Goal: Transaction & Acquisition: Purchase product/service

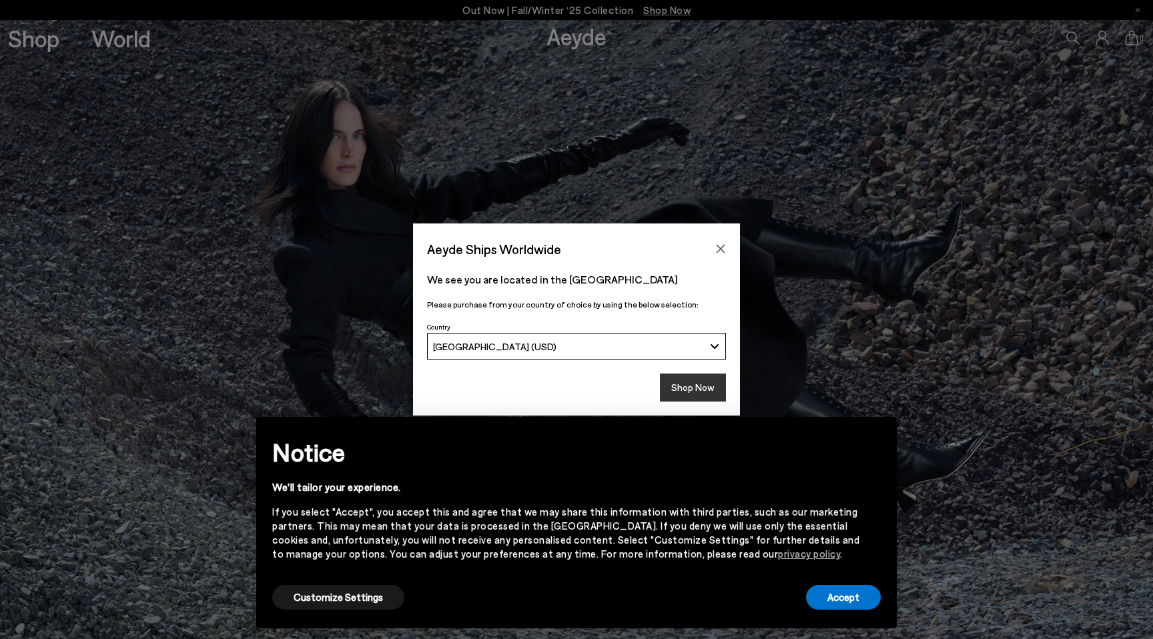
click at [686, 386] on button "Shop Now" at bounding box center [693, 388] width 66 height 28
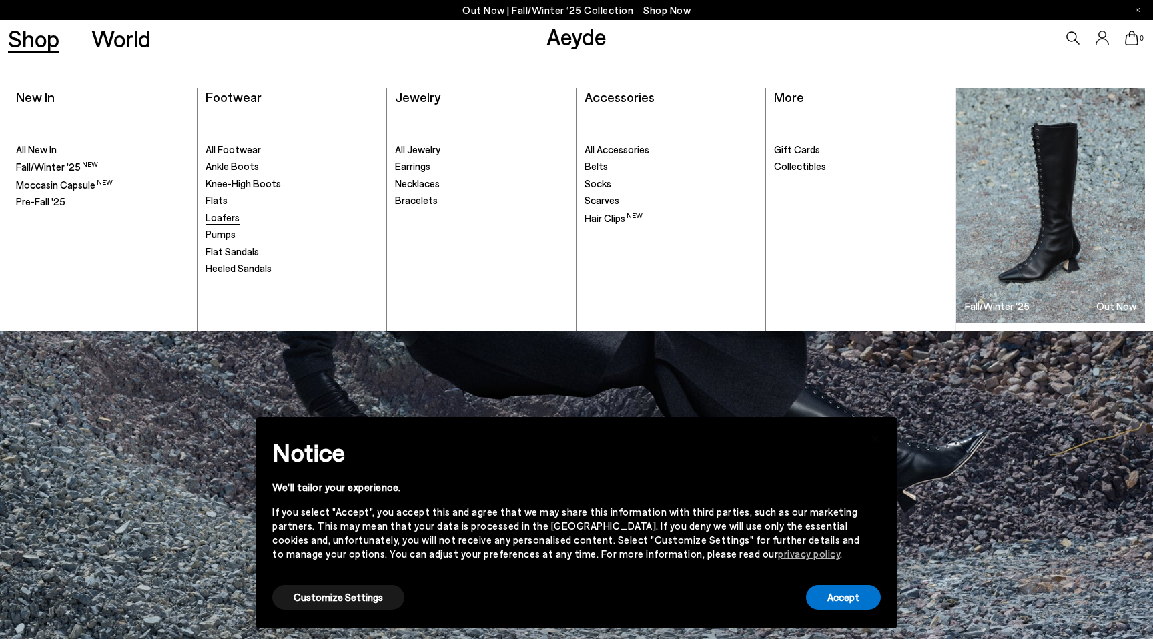
click at [232, 219] on span "Loafers" at bounding box center [222, 217] width 34 height 12
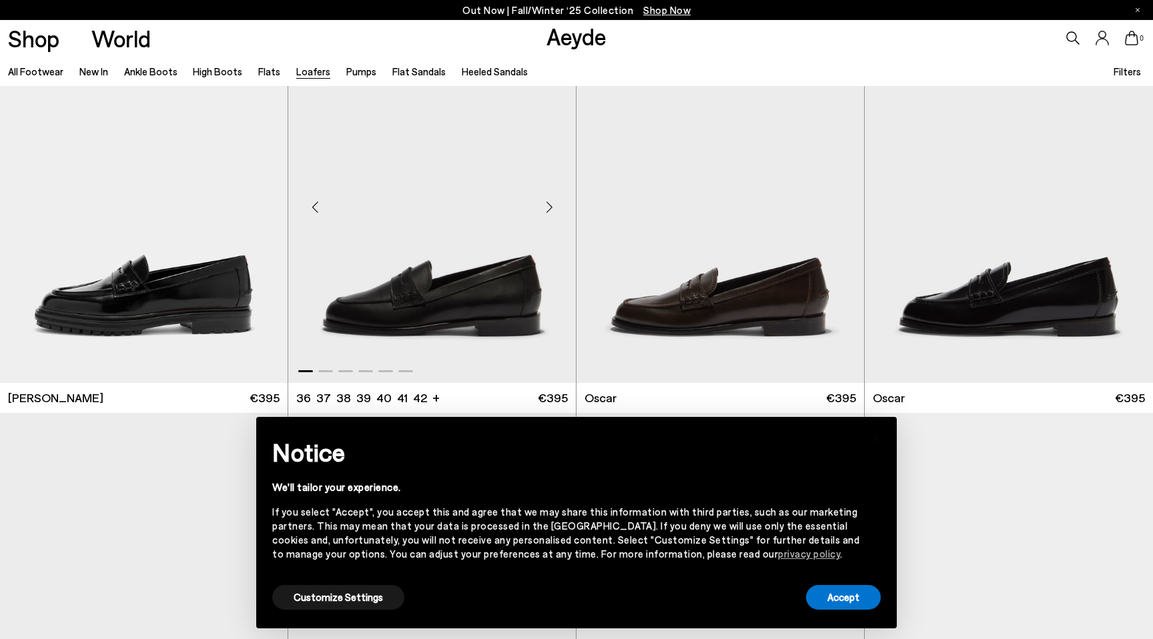
scroll to position [1230, 0]
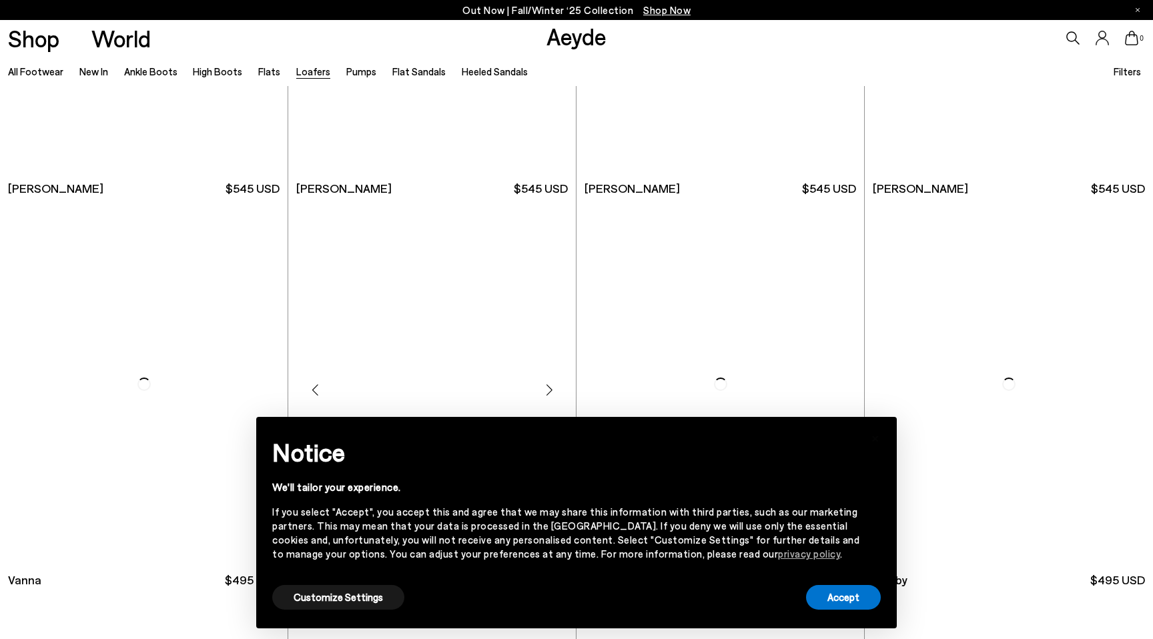
scroll to position [2040, 0]
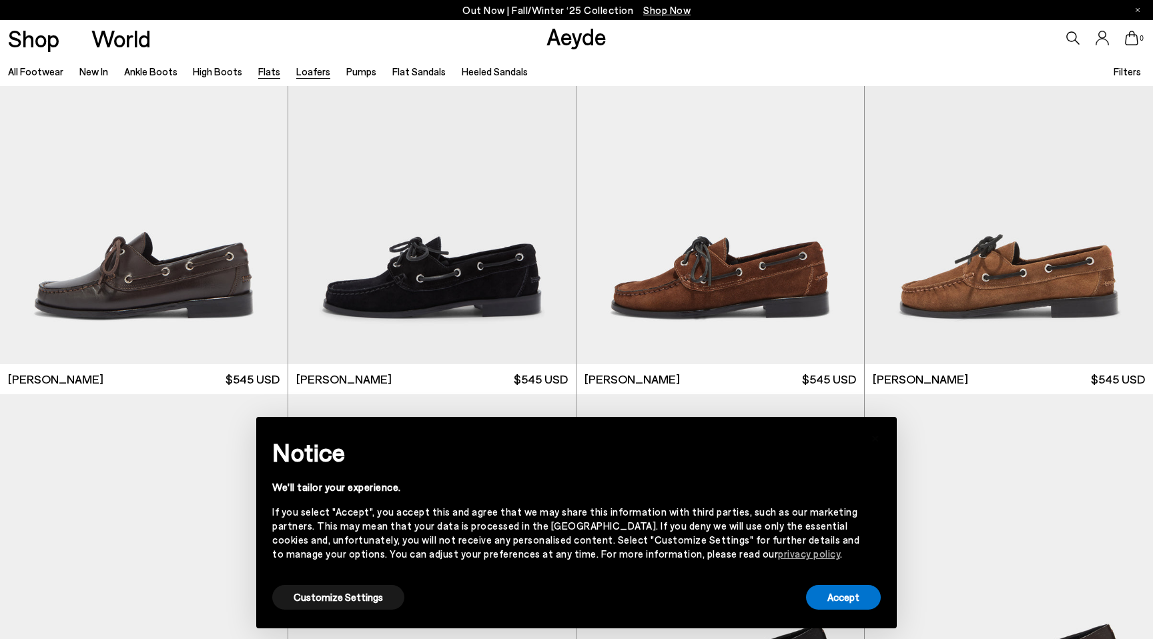
click at [268, 75] on link "Flats" at bounding box center [269, 71] width 22 height 12
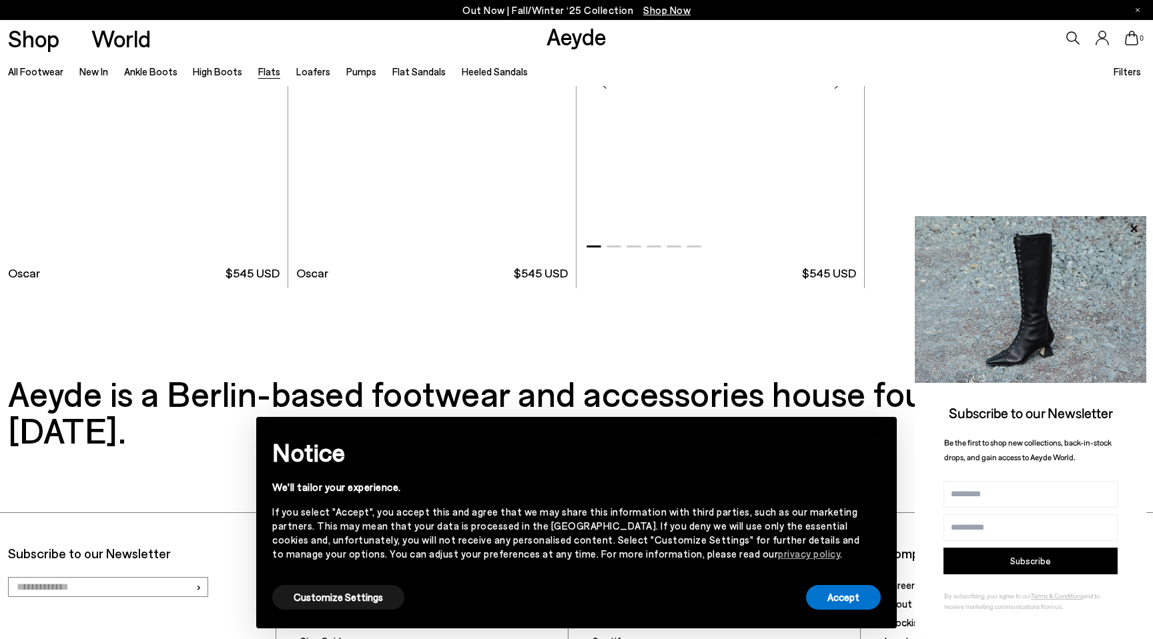
scroll to position [8365, 0]
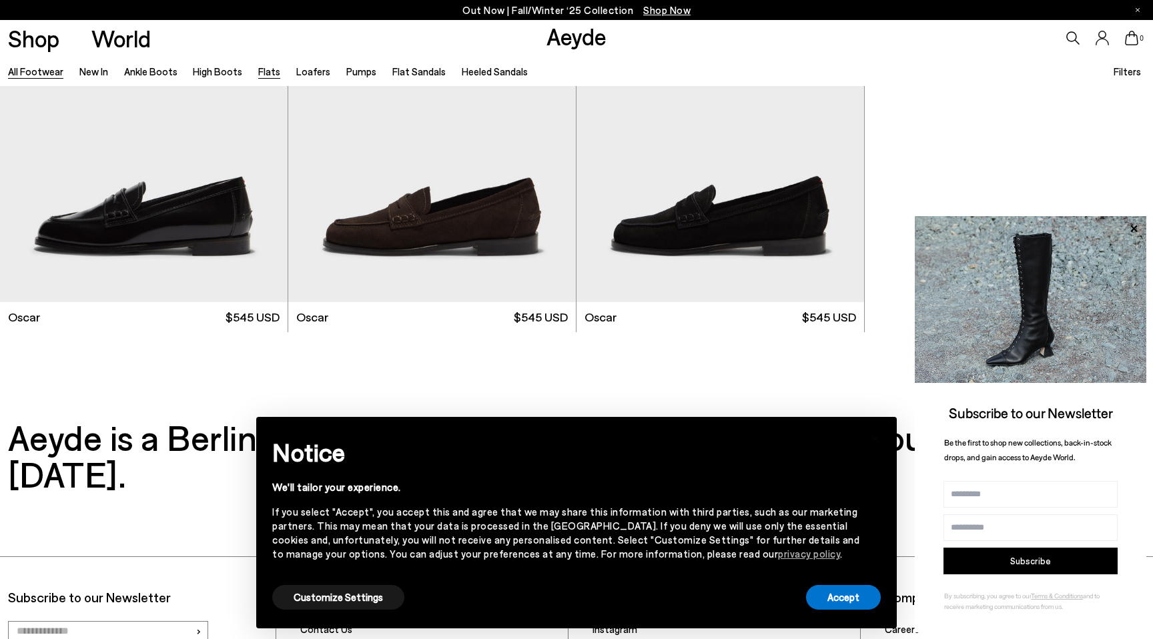
click at [54, 73] on link "All Footwear" at bounding box center [35, 71] width 55 height 12
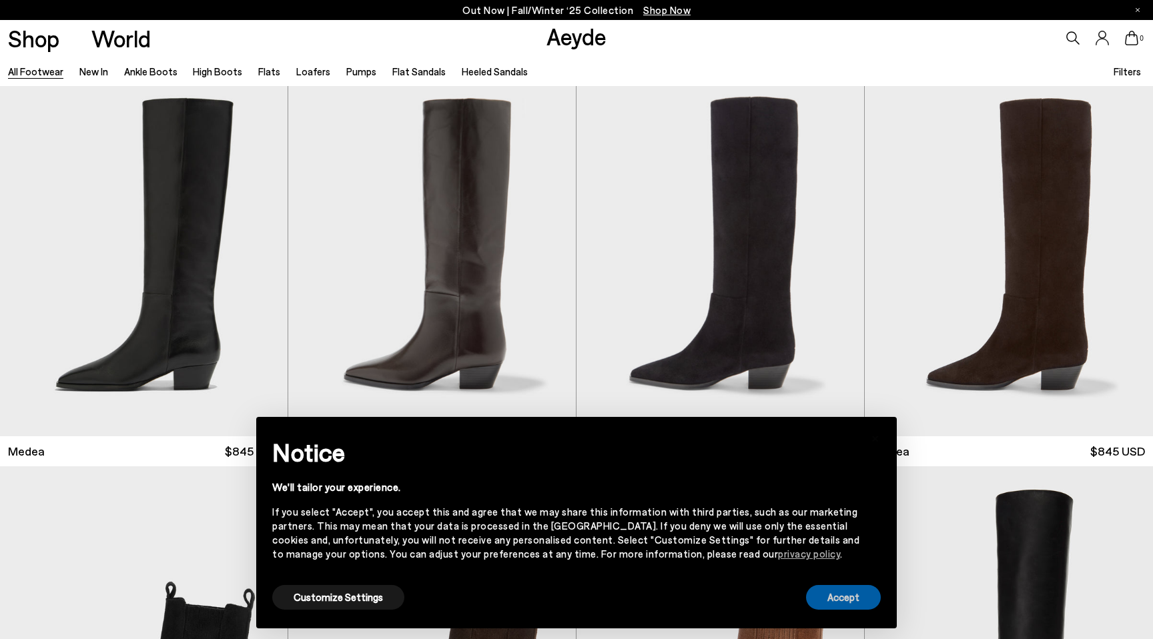
click at [848, 591] on button "Accept" at bounding box center [843, 597] width 75 height 25
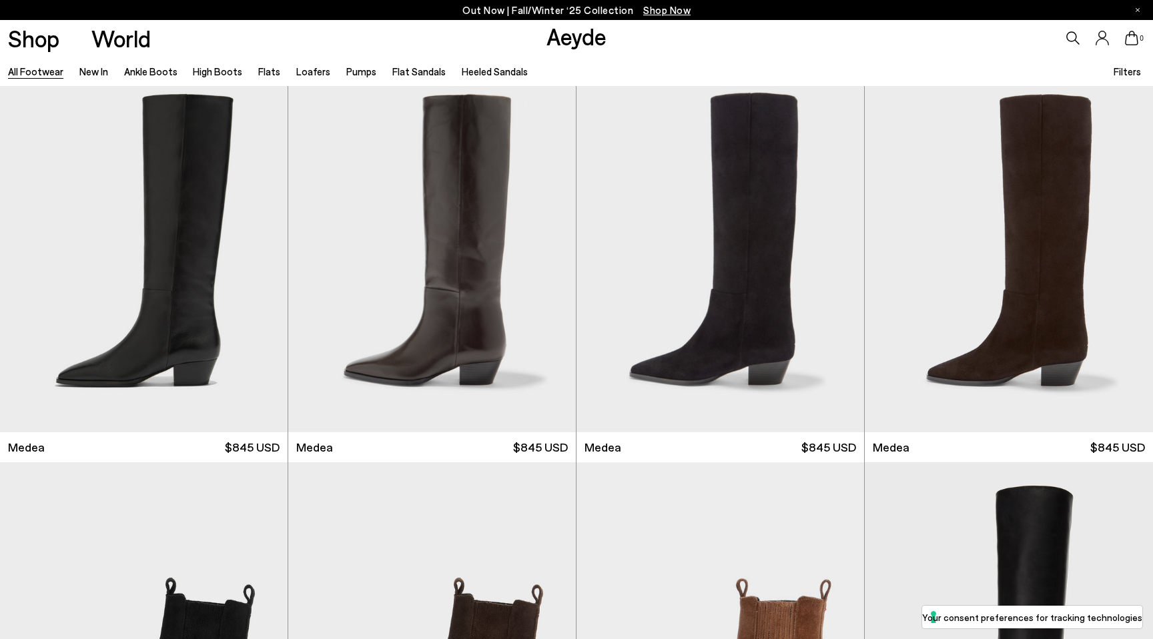
scroll to position [15, 0]
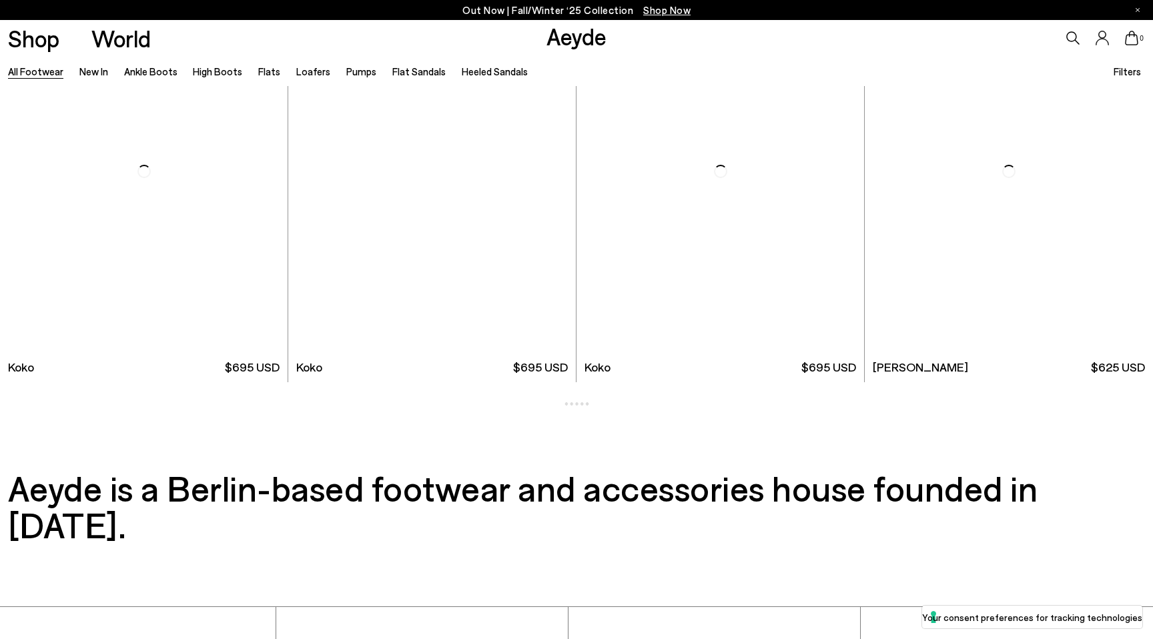
scroll to position [2319, 0]
